Goal: Book appointment/travel/reservation

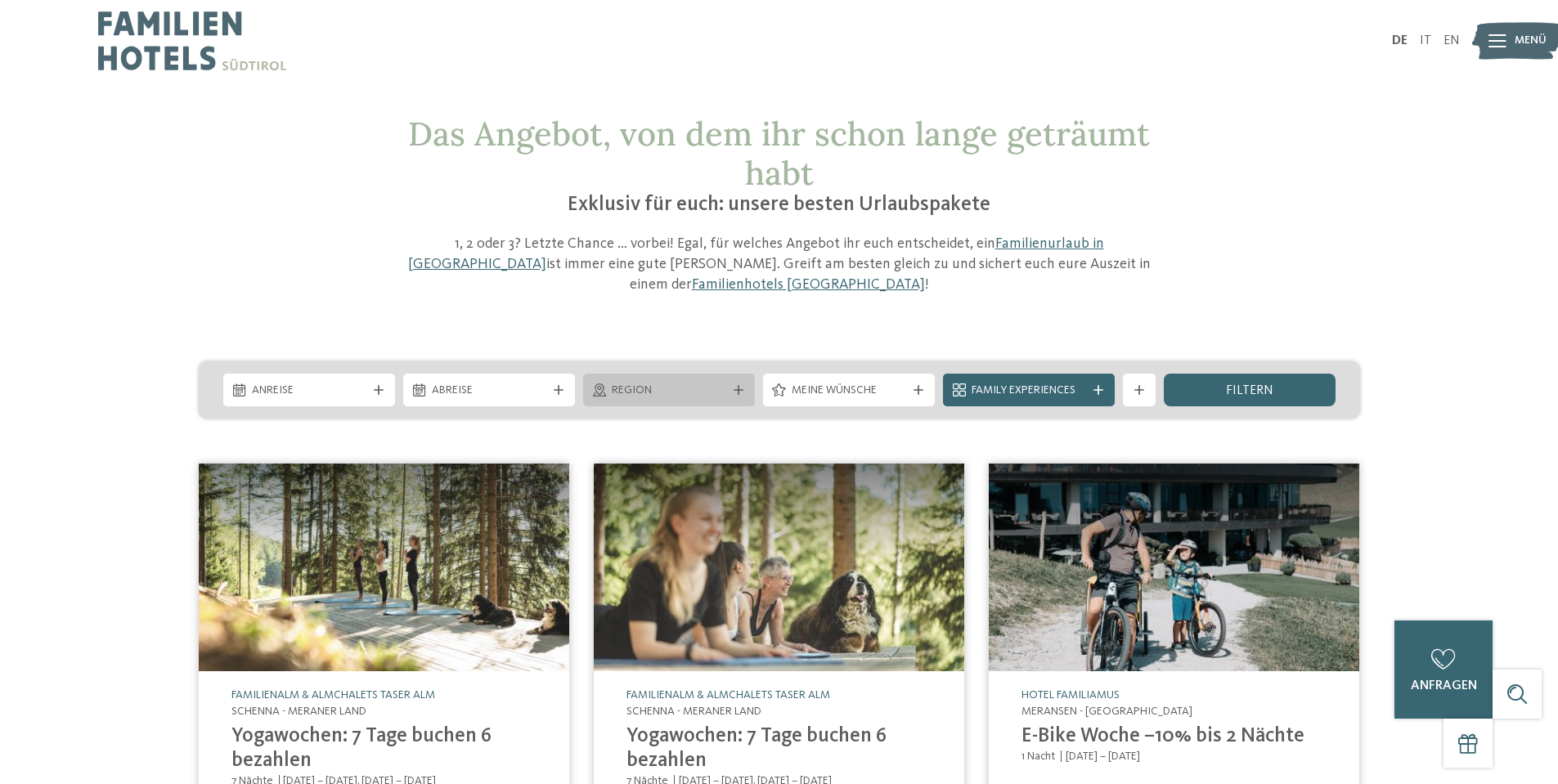
click at [712, 383] on span "Region" at bounding box center [669, 392] width 115 height 17
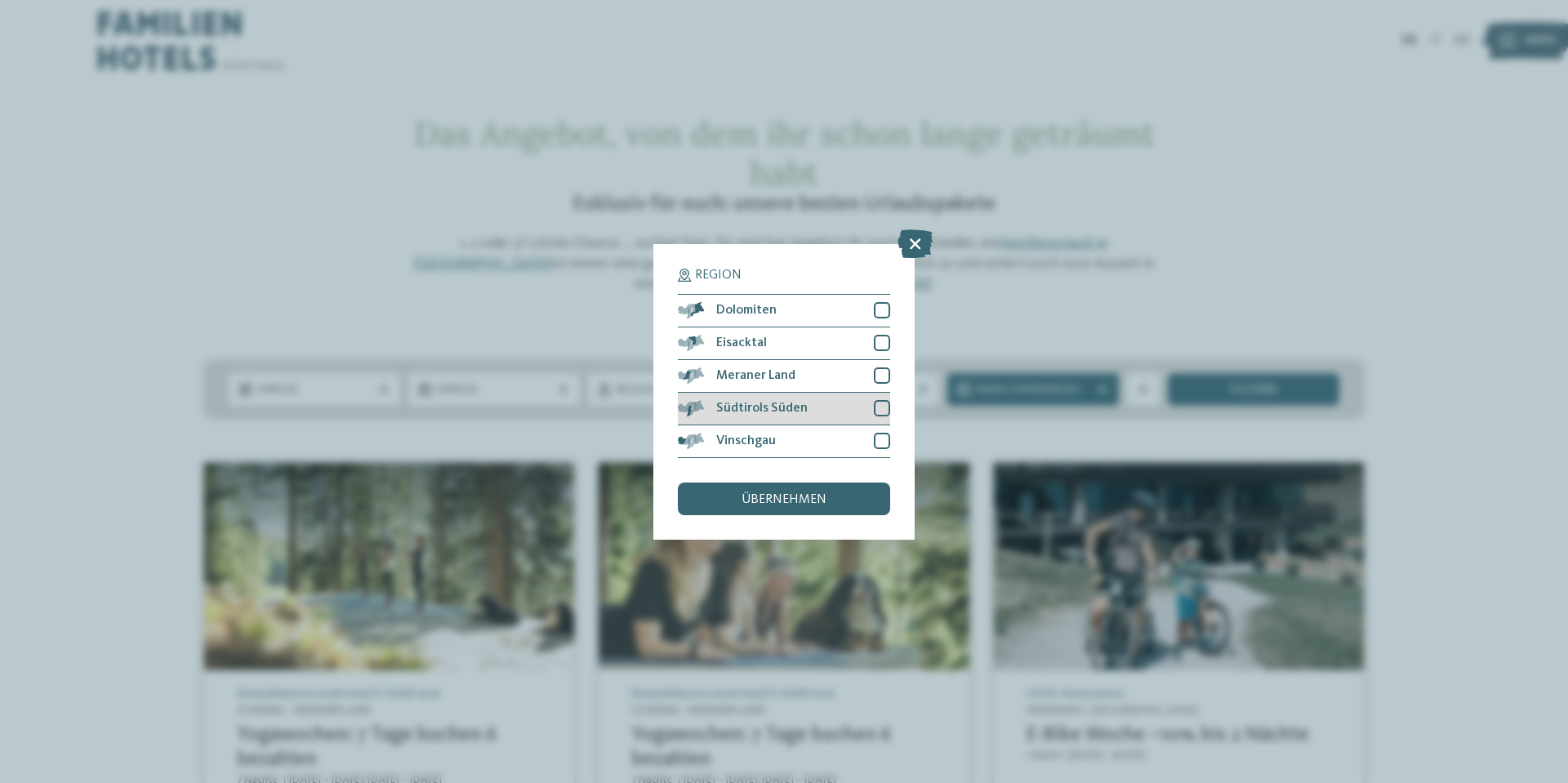
click at [782, 409] on span "Südtirols Süden" at bounding box center [763, 409] width 91 height 13
click at [827, 495] on div "übernehmen" at bounding box center [784, 498] width 213 height 33
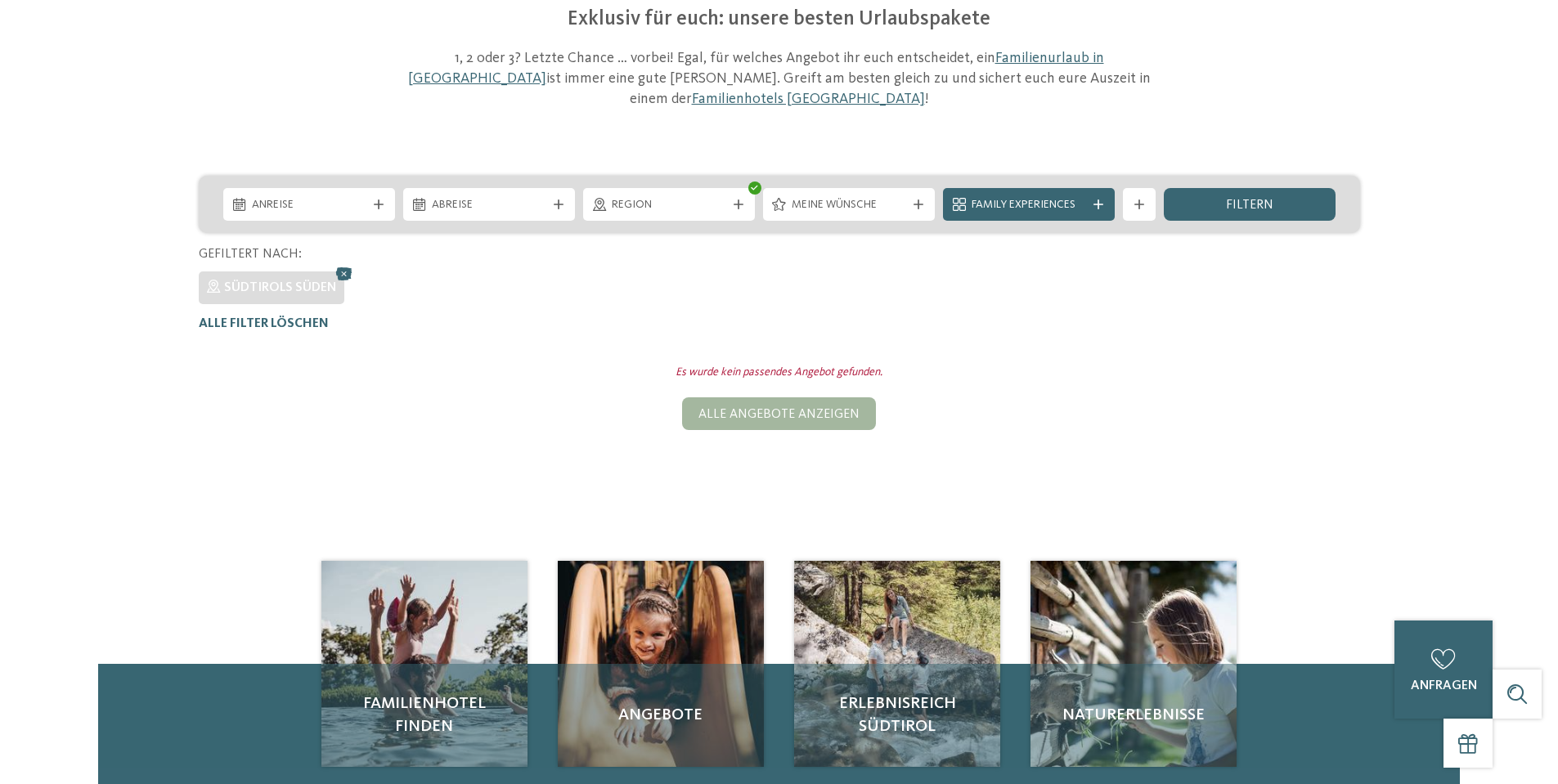
scroll to position [440, 0]
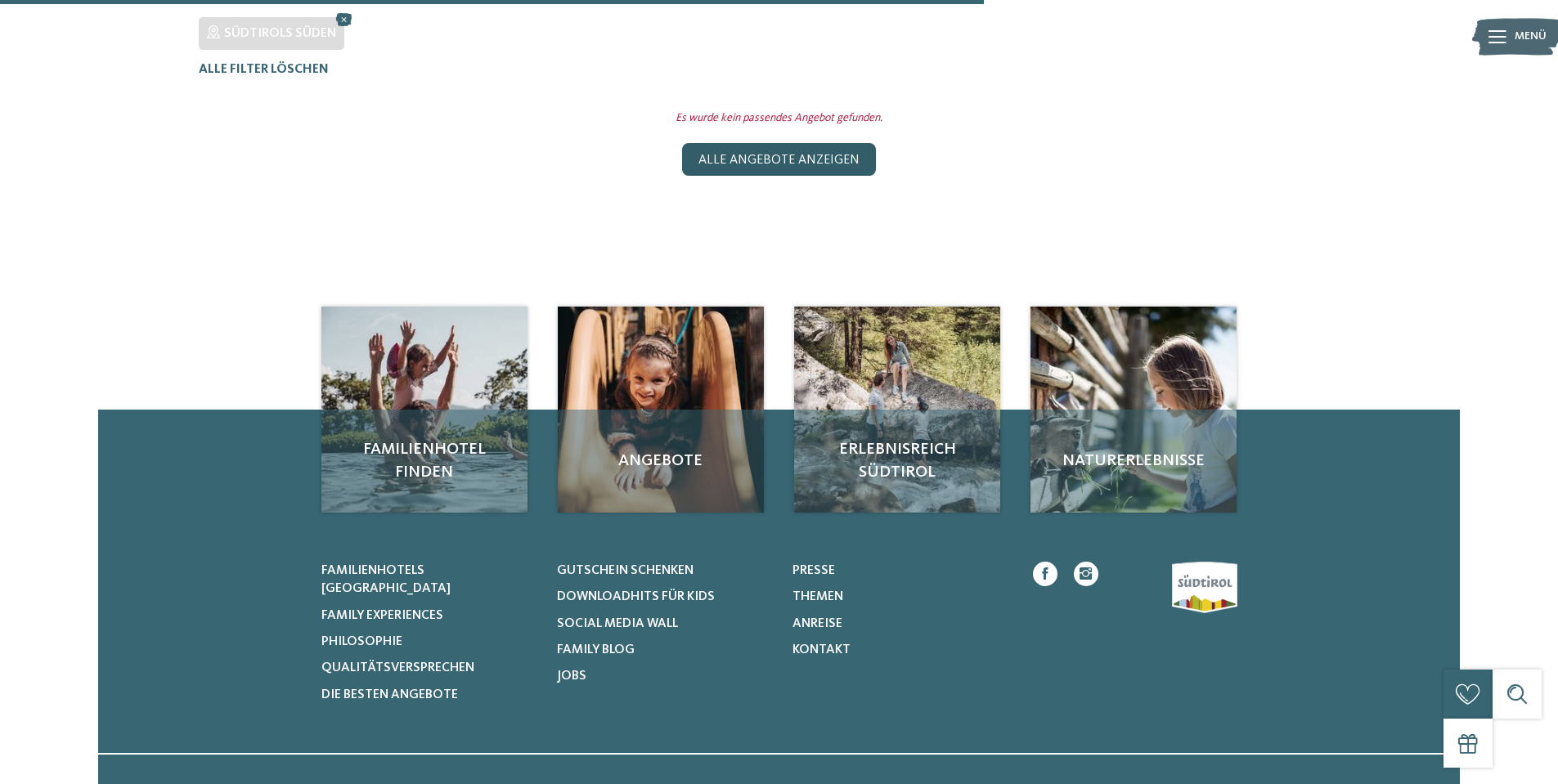
click at [849, 143] on div "Alle Angebote anzeigen" at bounding box center [779, 159] width 193 height 33
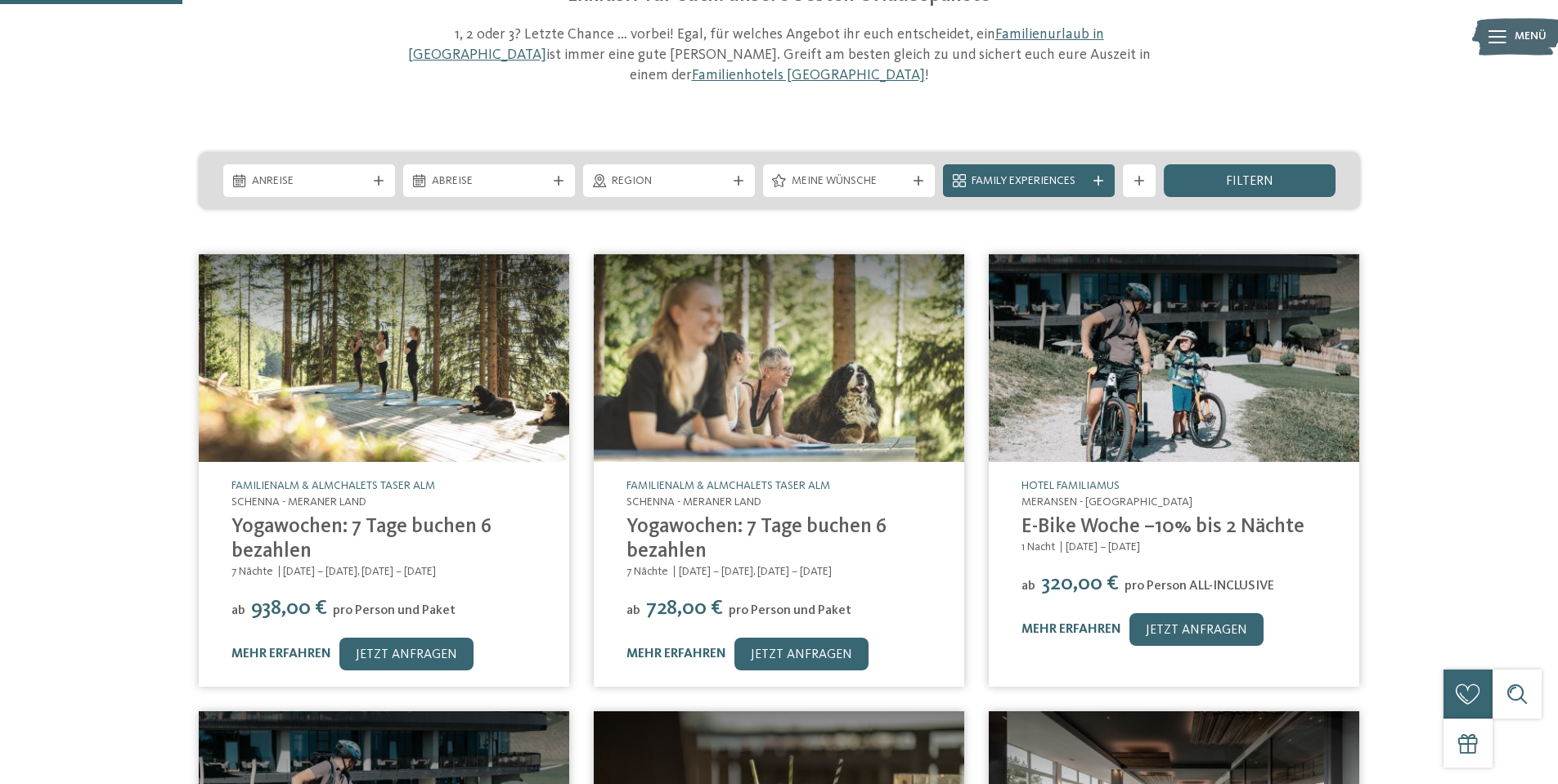
scroll to position [177, 0]
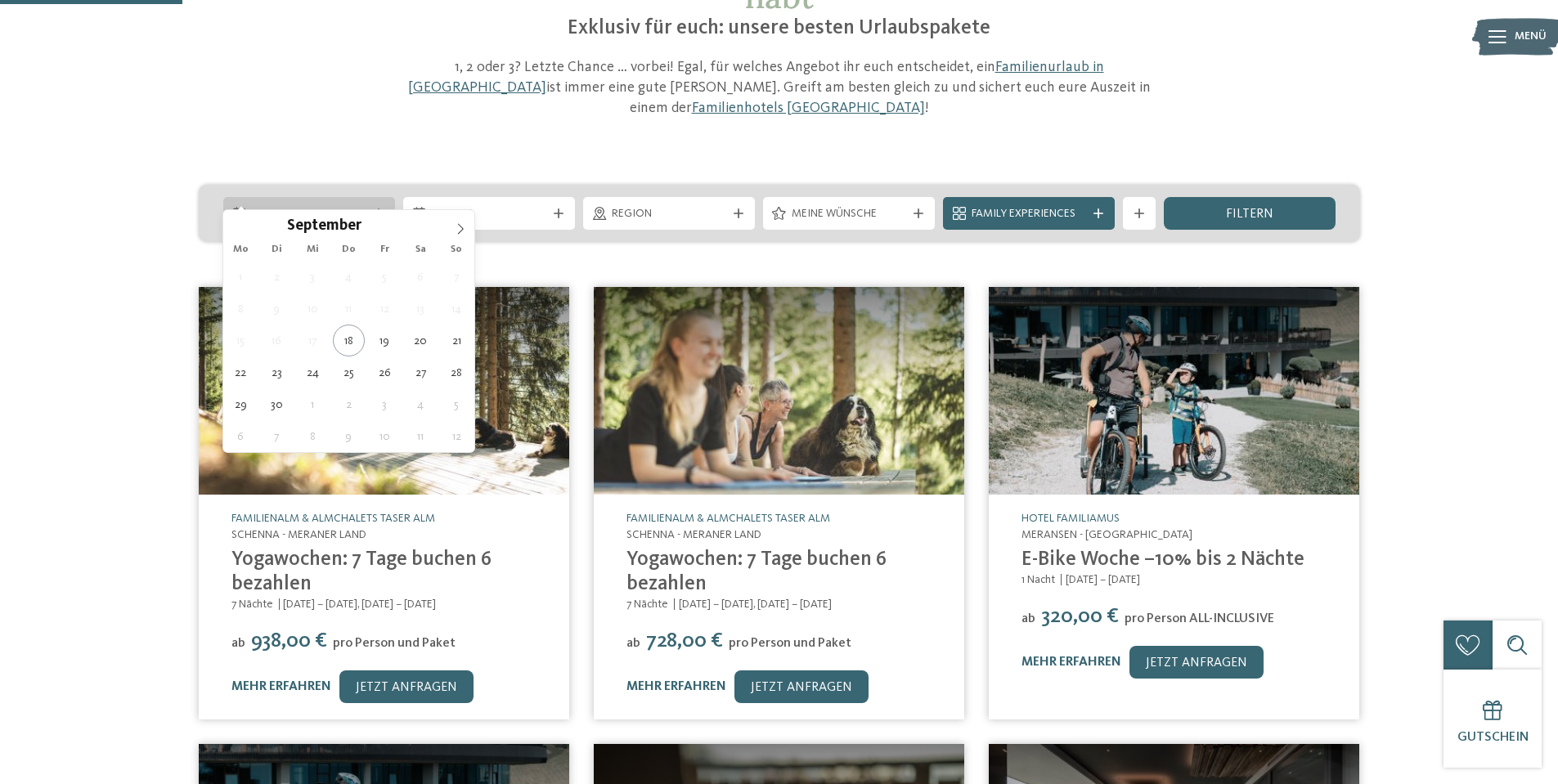
click at [324, 207] on span "Anreise" at bounding box center [309, 215] width 115 height 17
type div "27.09.2025"
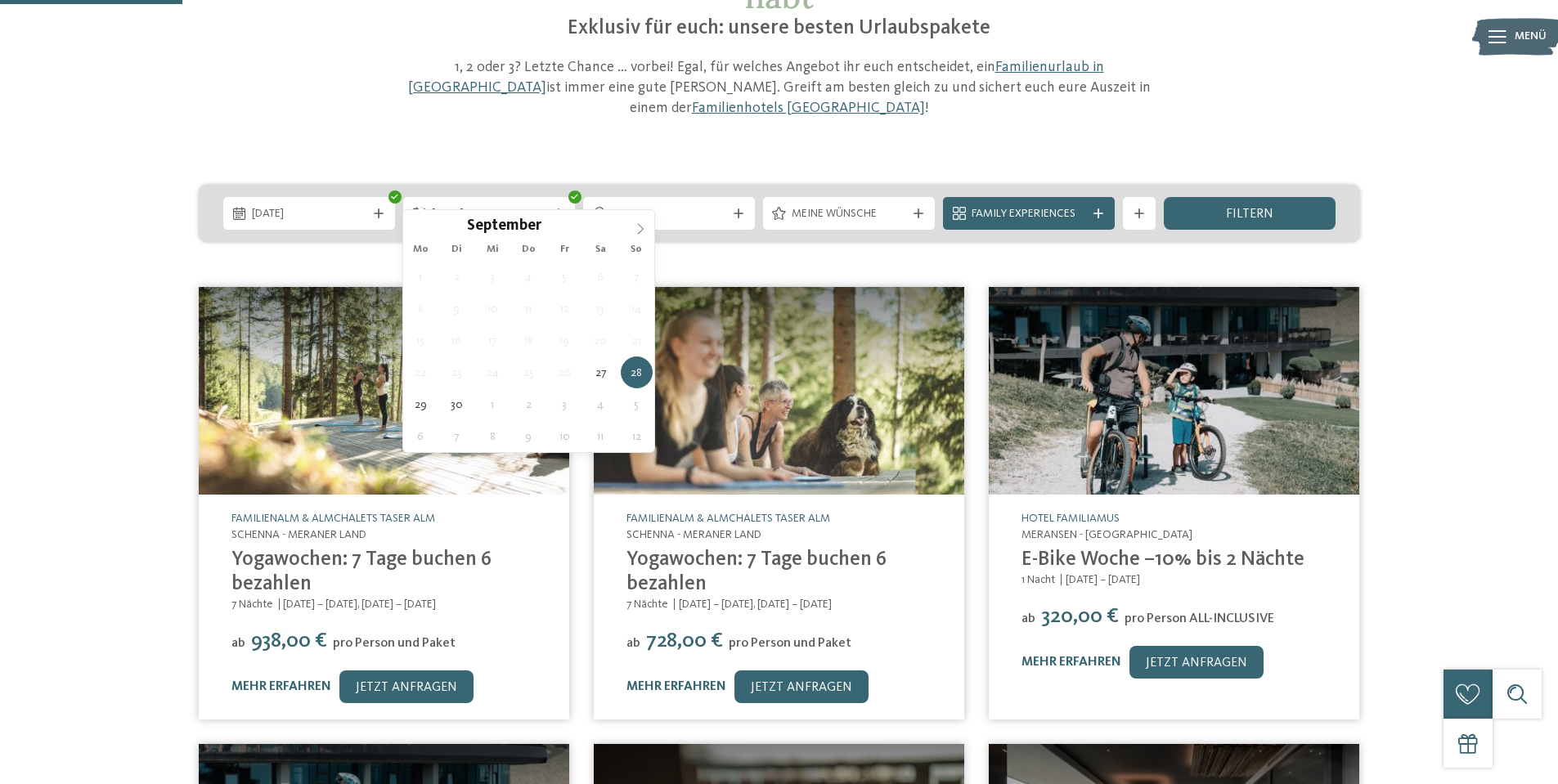
click at [640, 224] on icon at bounding box center [640, 229] width 11 height 11
type div "04.10.2025"
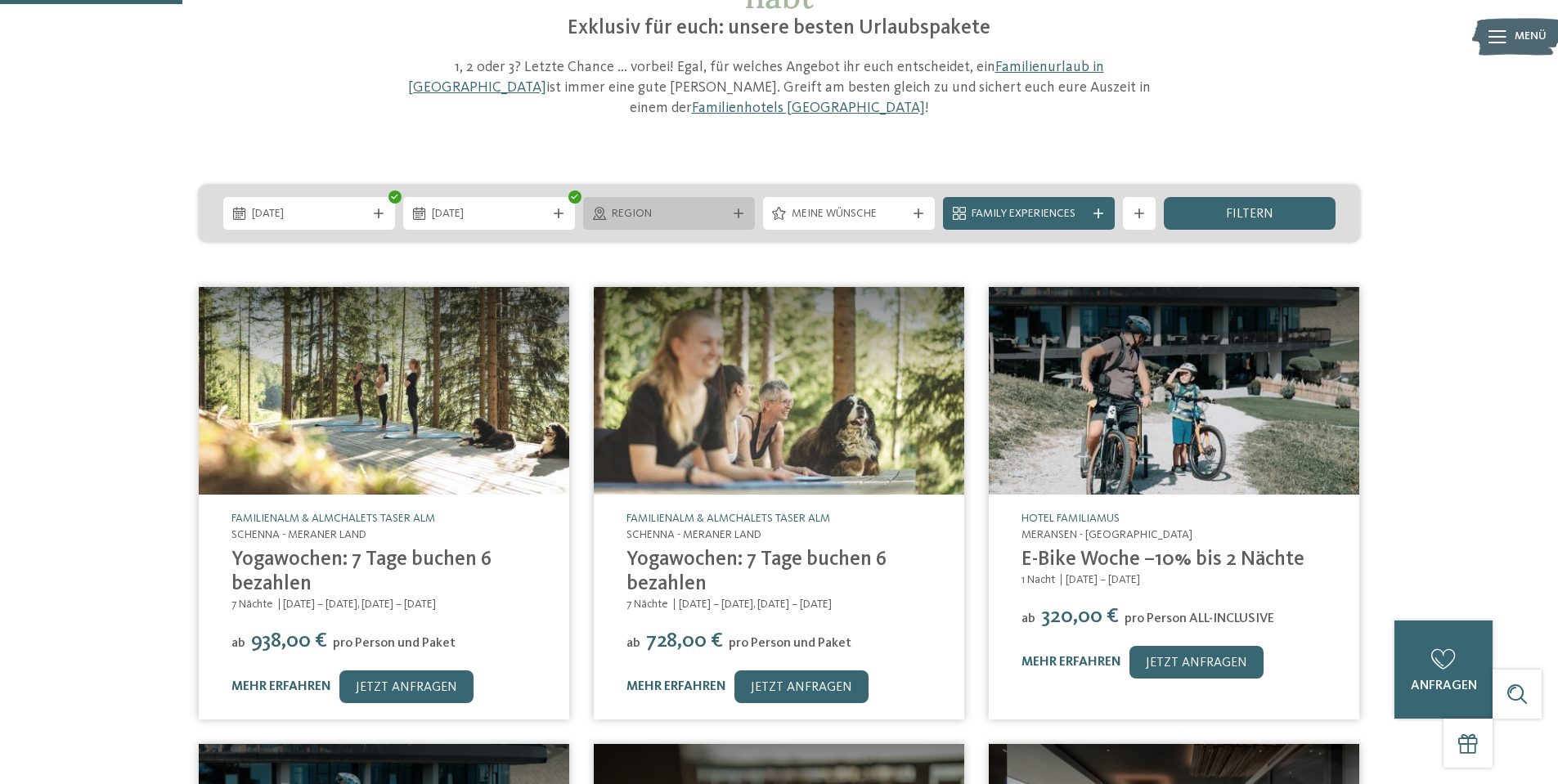
click at [739, 208] on icon at bounding box center [738, 213] width 10 height 10
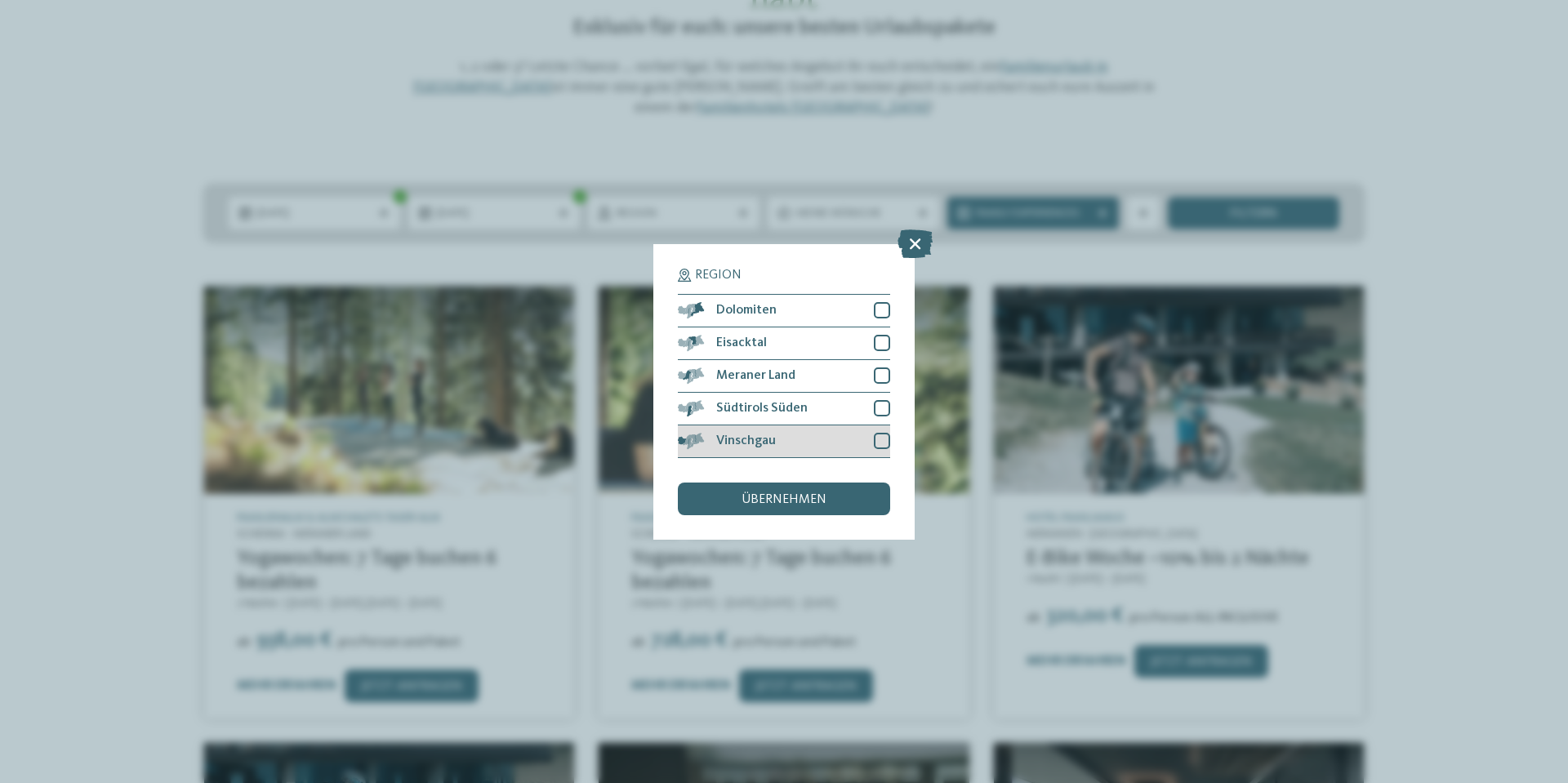
click at [884, 440] on div at bounding box center [882, 441] width 17 height 17
click at [869, 501] on div "übernehmen" at bounding box center [784, 498] width 213 height 33
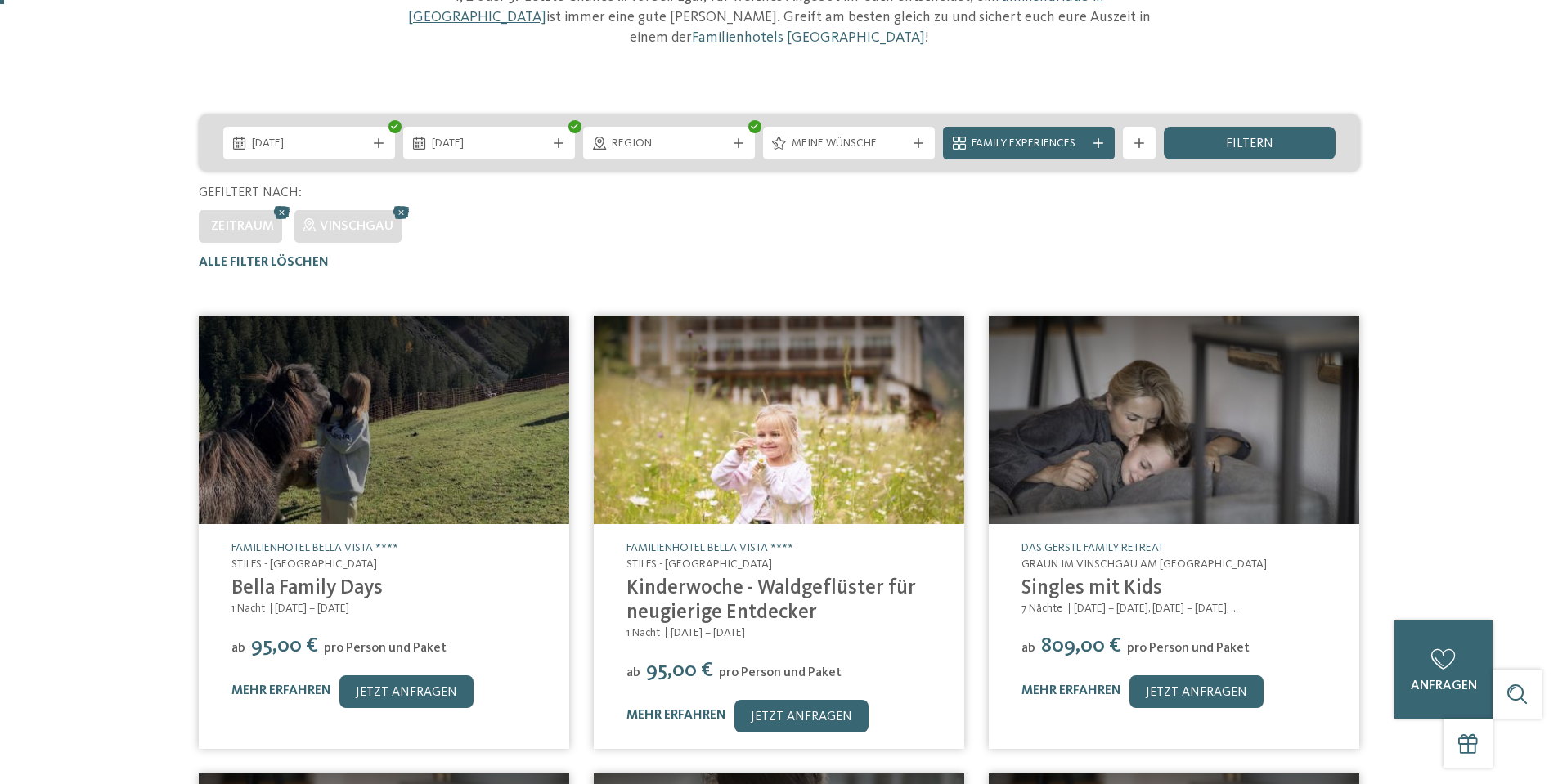
scroll to position [0, 0]
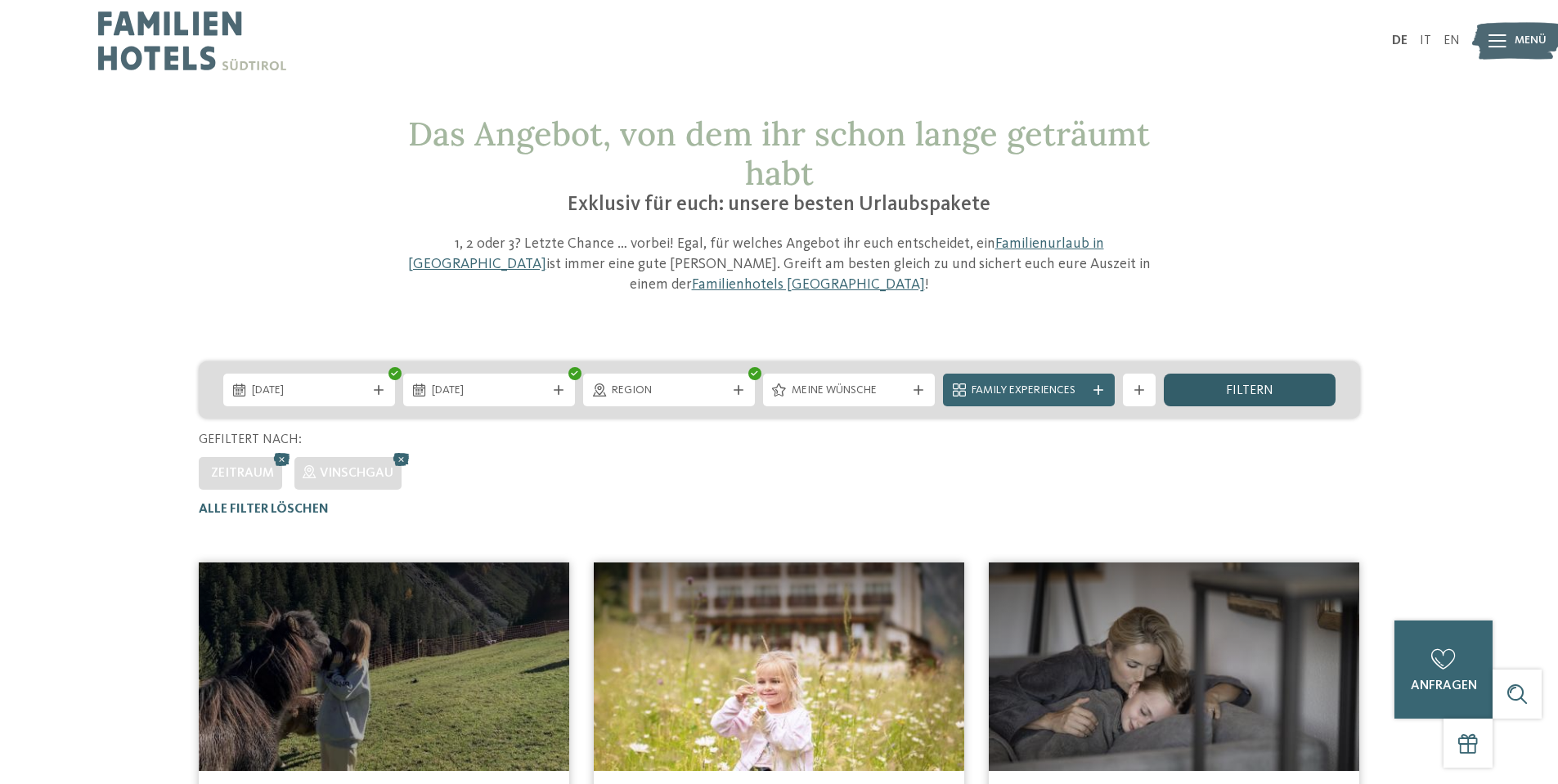
click at [1263, 384] on span "filtern" at bounding box center [1250, 391] width 48 height 13
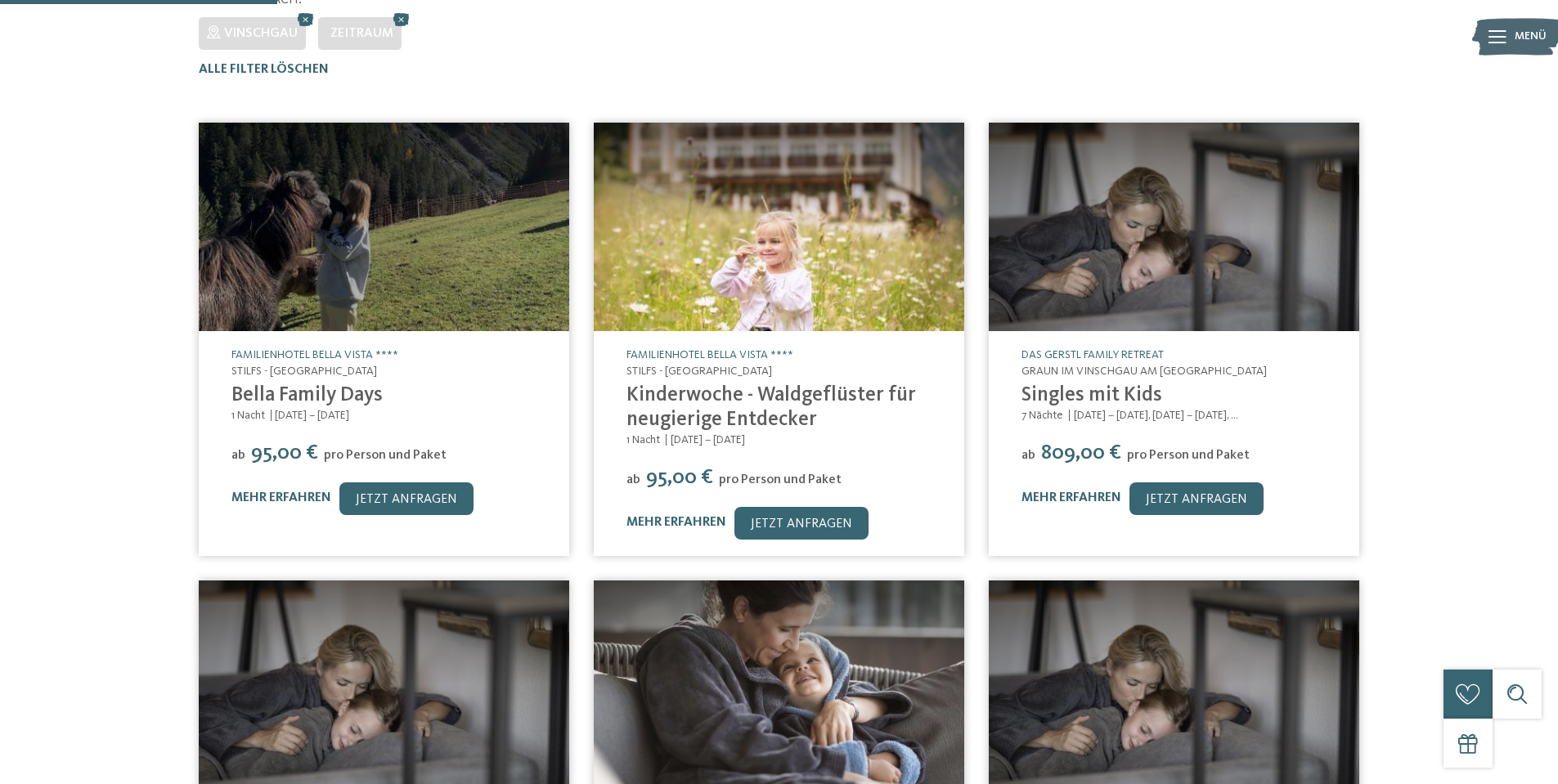
scroll to position [31, 0]
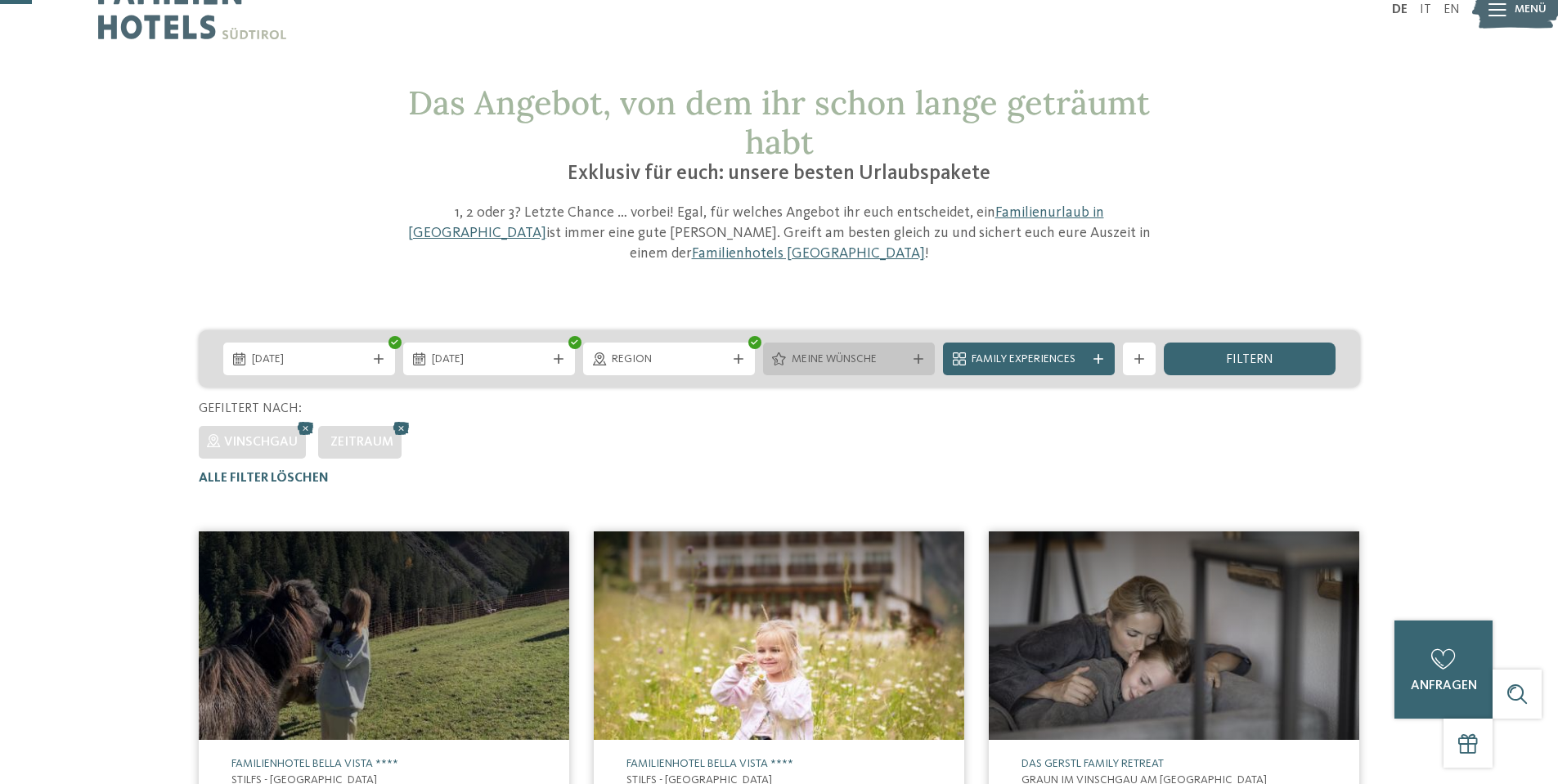
click at [908, 350] on div "Meine Wünsche" at bounding box center [849, 359] width 122 height 18
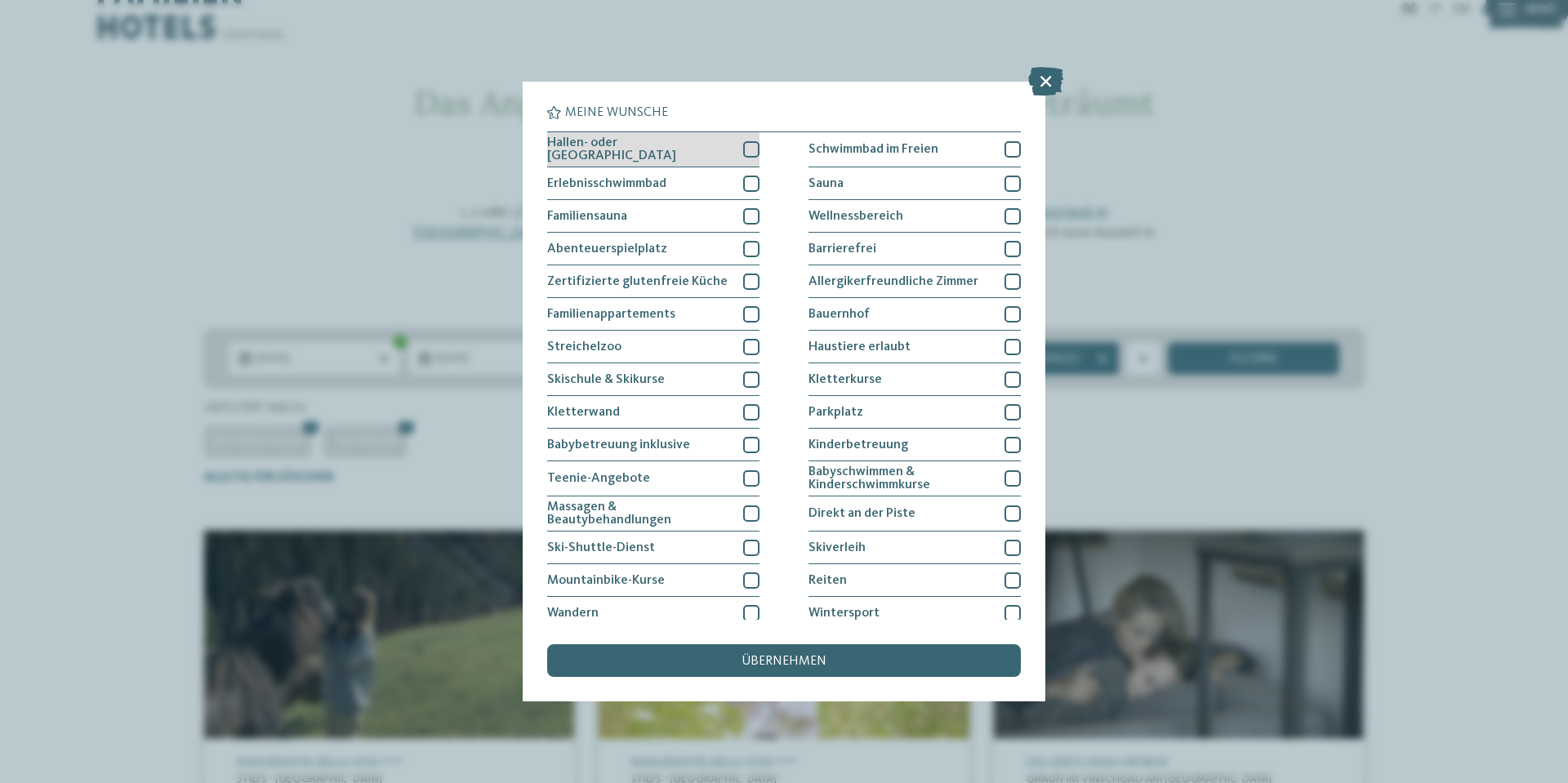
click at [743, 154] on div at bounding box center [751, 149] width 17 height 17
click at [889, 661] on div "übernehmen" at bounding box center [784, 661] width 474 height 33
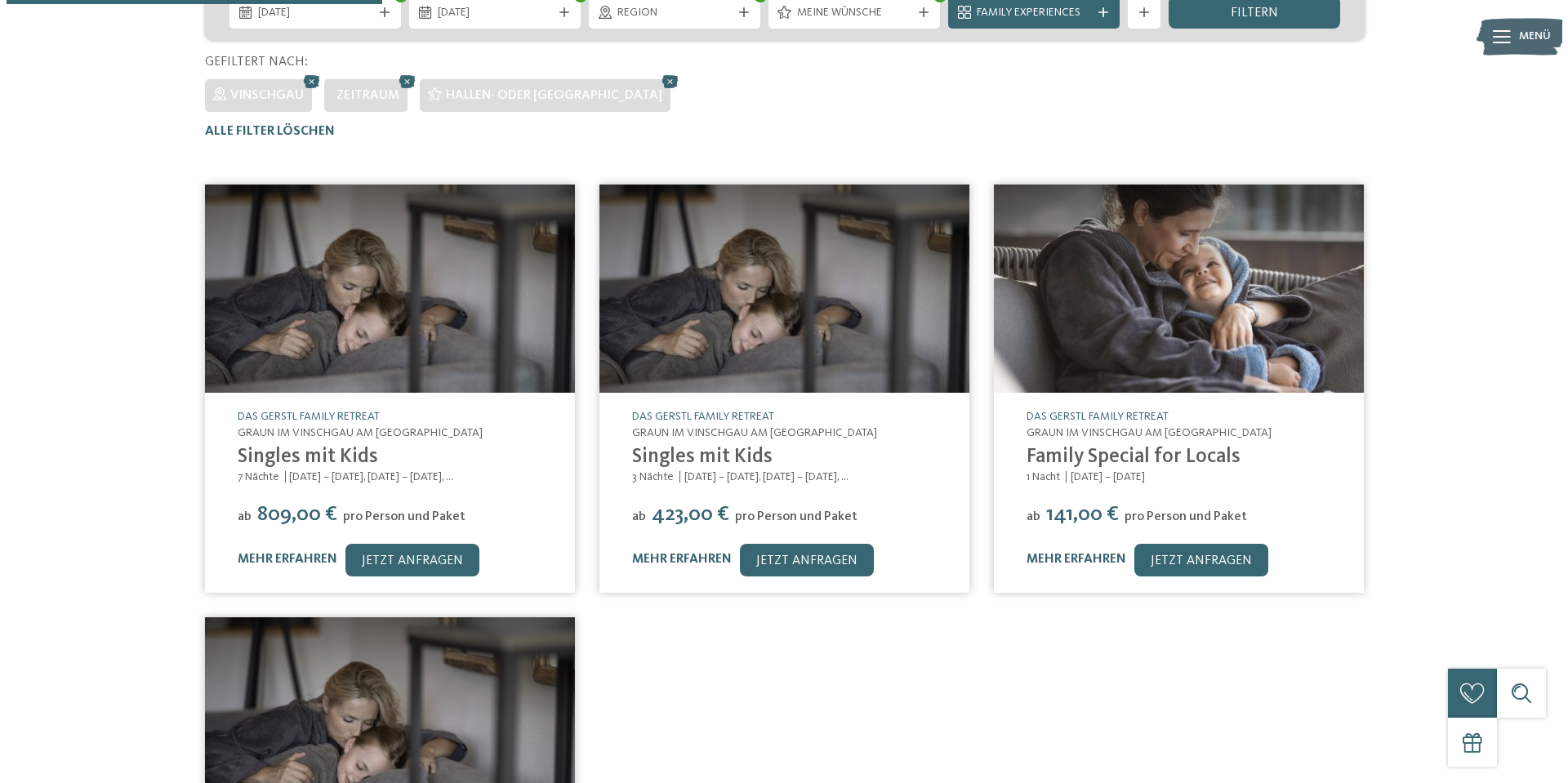
scroll to position [357, 0]
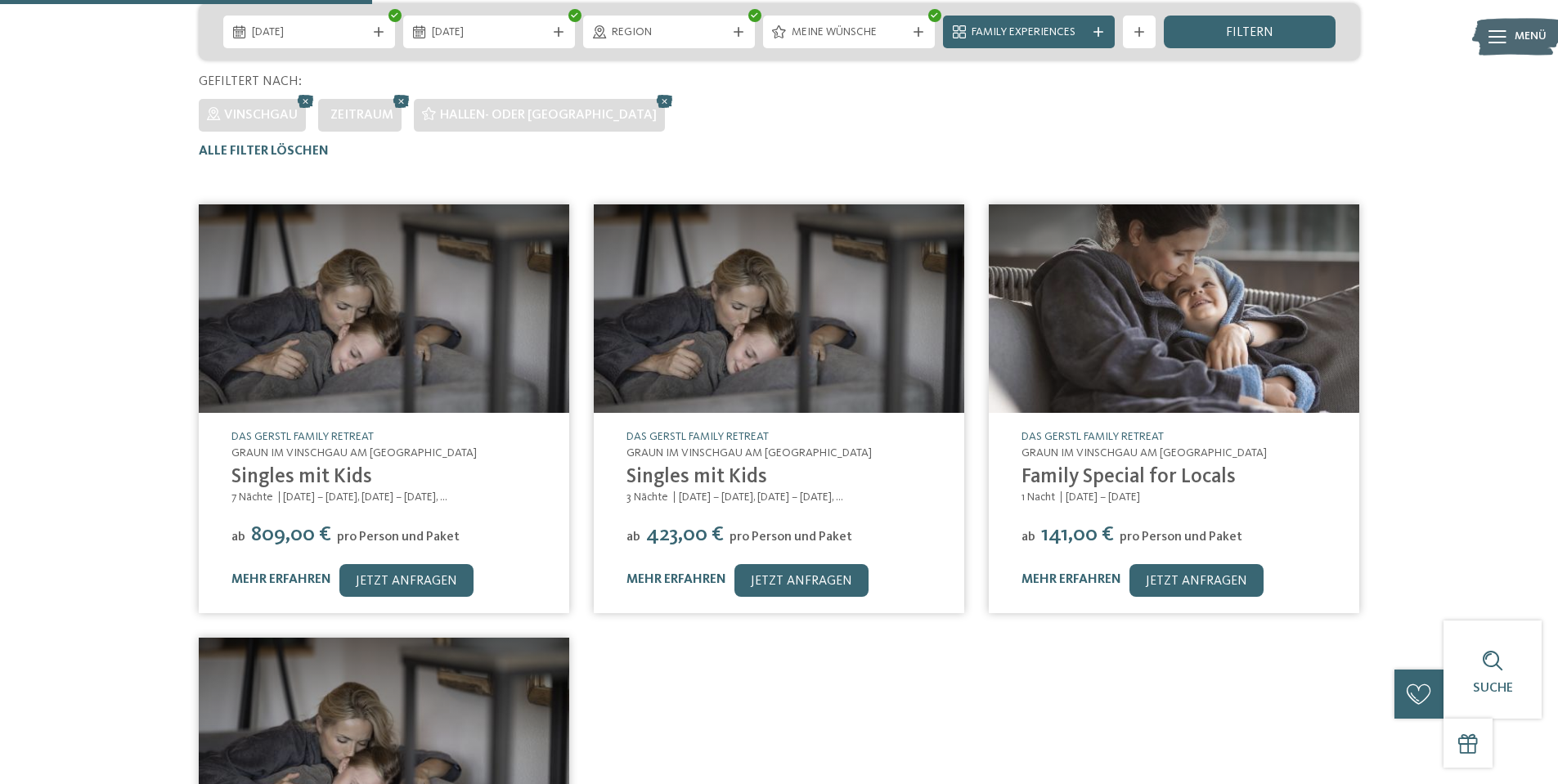
click at [1201, 467] on link "Family Special for Locals" at bounding box center [1128, 478] width 214 height 21
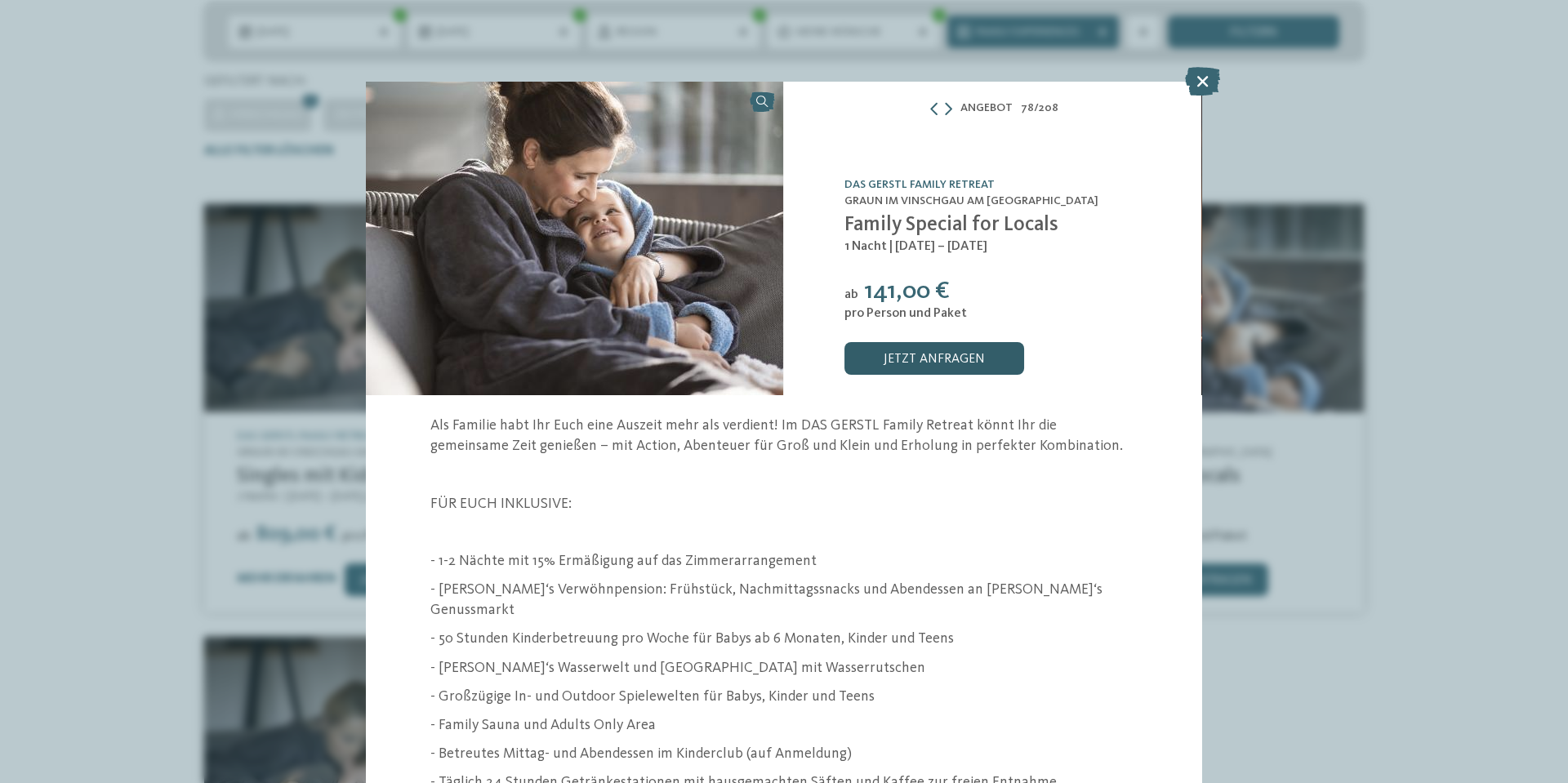
click at [943, 353] on link "jetzt anfragen" at bounding box center [934, 358] width 180 height 33
